Goal: Task Accomplishment & Management: Use online tool/utility

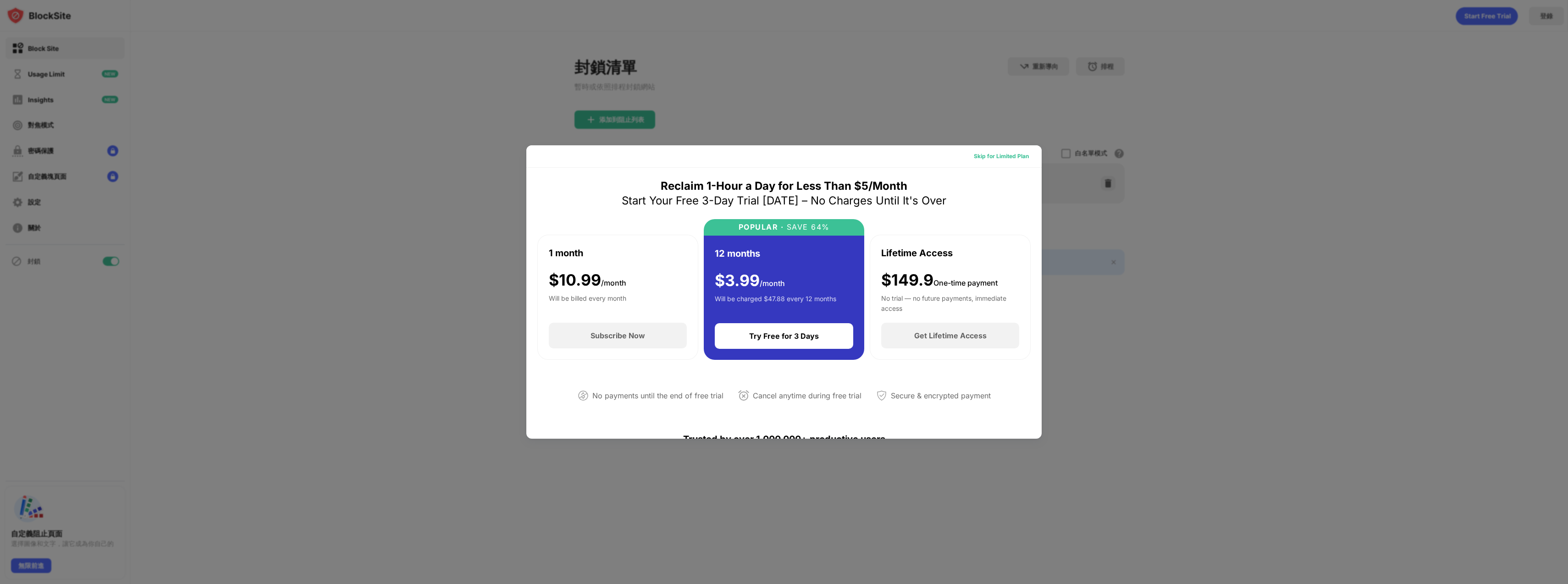
click at [992, 159] on div "Skip for Limited Plan" at bounding box center [1002, 156] width 55 height 9
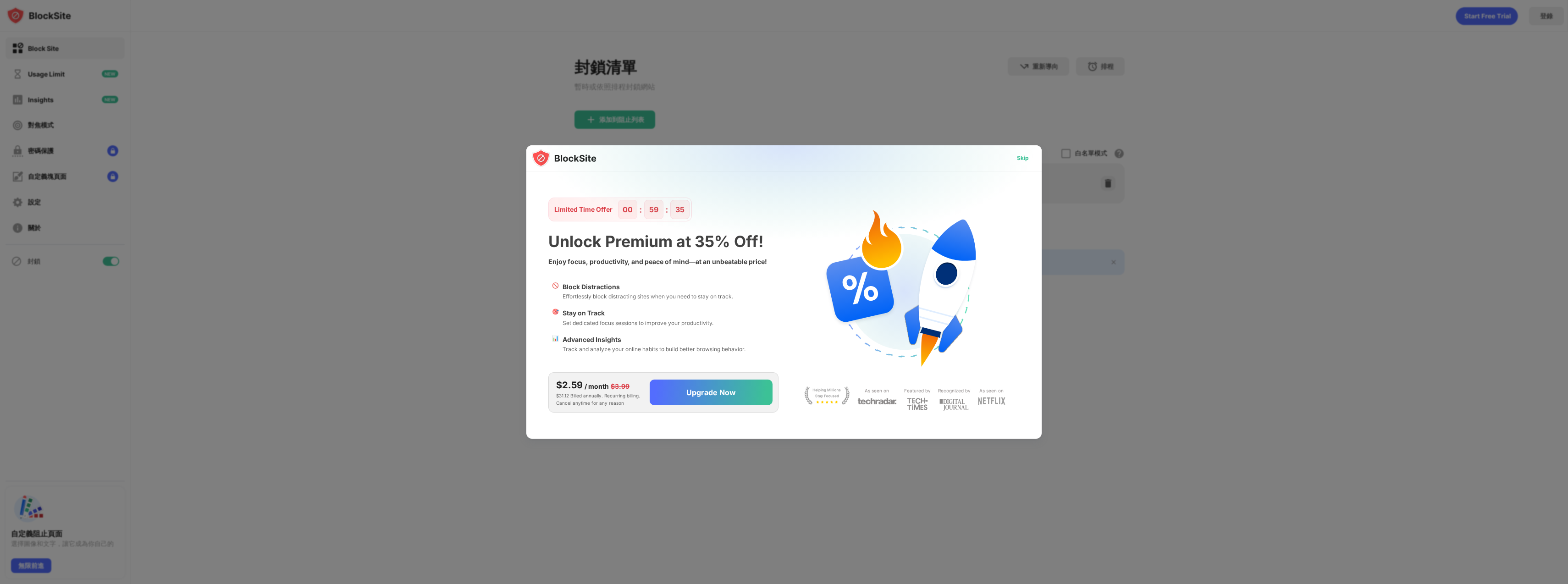
click at [1030, 162] on div "Skip" at bounding box center [1023, 158] width 27 height 15
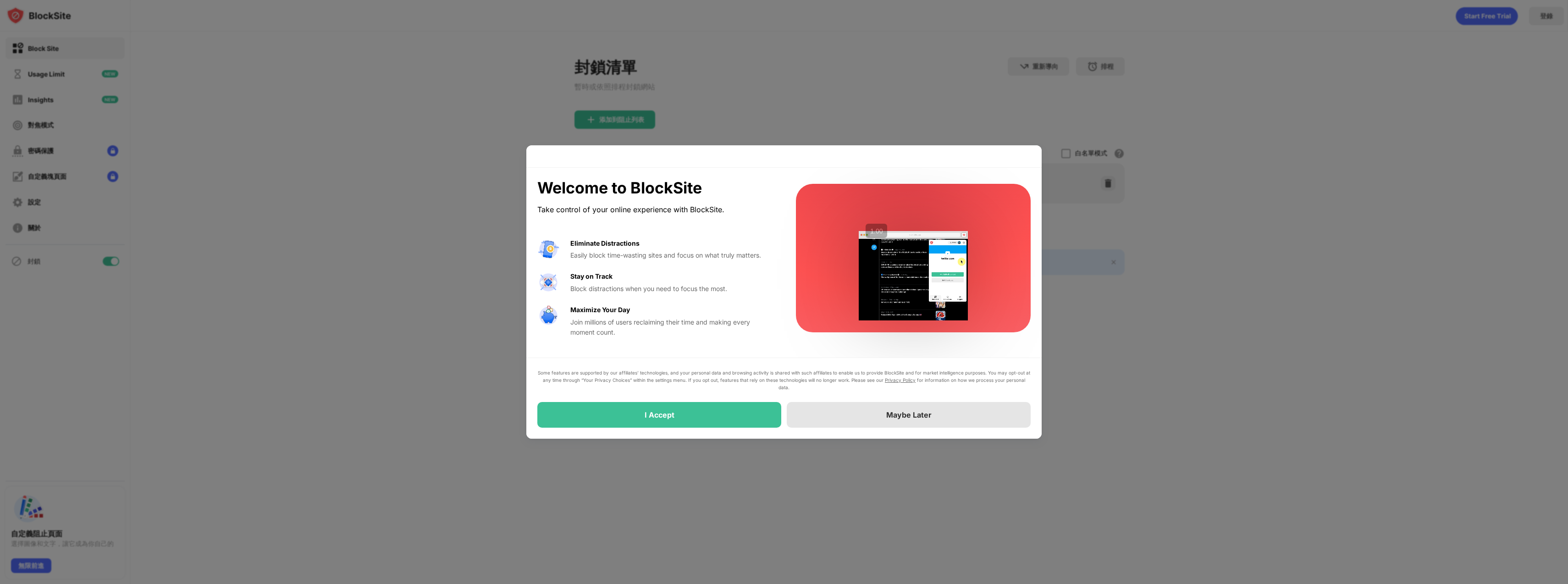
click at [848, 413] on div "Maybe Later" at bounding box center [908, 415] width 244 height 26
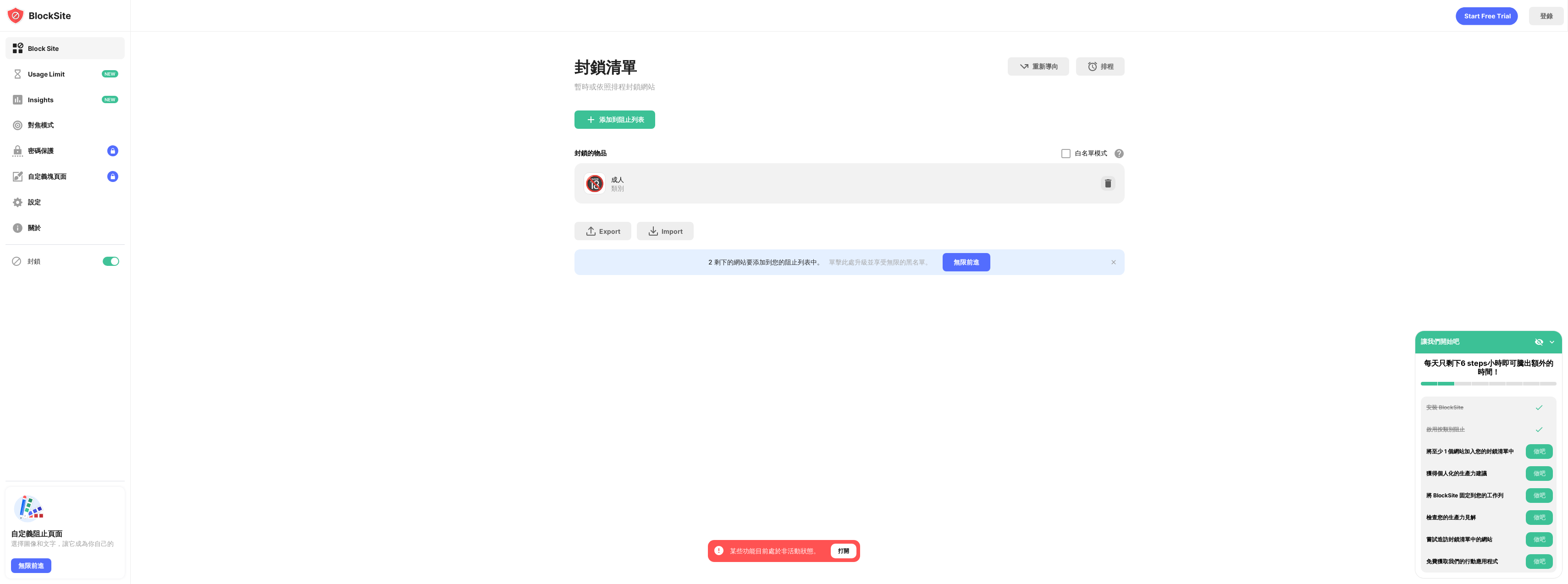
click at [122, 257] on div "封鎖" at bounding box center [65, 261] width 120 height 22
click at [127, 255] on div "封鎖" at bounding box center [65, 261] width 130 height 33
click at [120, 262] on div "封鎖" at bounding box center [65, 261] width 120 height 22
click at [115, 262] on div at bounding box center [114, 261] width 7 height 7
click at [109, 261] on div at bounding box center [107, 261] width 7 height 7
